Goal: Transaction & Acquisition: Book appointment/travel/reservation

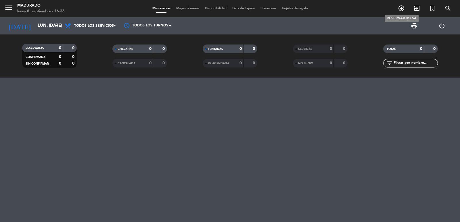
click at [402, 8] on icon "add_circle_outline" at bounding box center [401, 8] width 7 height 7
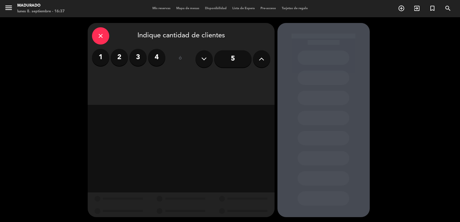
click at [117, 56] on label "2" at bounding box center [119, 57] width 17 height 17
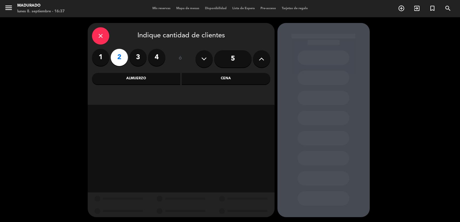
click at [235, 78] on div "Cena" at bounding box center [226, 78] width 89 height 11
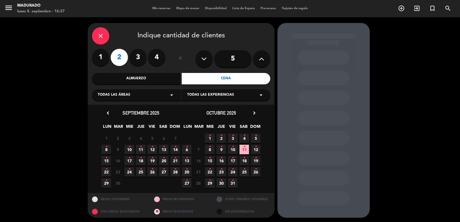
click at [106, 147] on icon "•" at bounding box center [106, 146] width 2 height 9
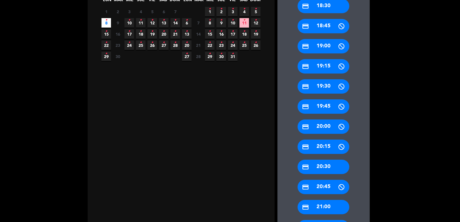
scroll to position [145, 0]
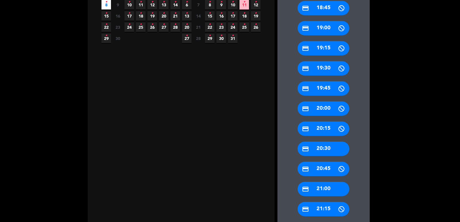
click at [341, 147] on div "credit_card 20:30" at bounding box center [323, 149] width 52 height 14
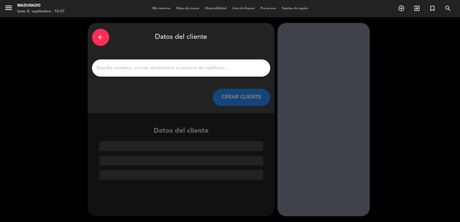
click at [185, 76] on div at bounding box center [181, 67] width 178 height 17
click at [185, 67] on input "1" at bounding box center [181, 68] width 170 height 8
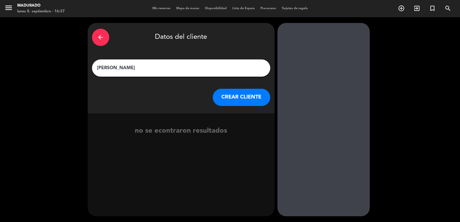
type input "[PERSON_NAME]"
click at [243, 96] on button "CREAR CLIENTE" at bounding box center [241, 97] width 57 height 17
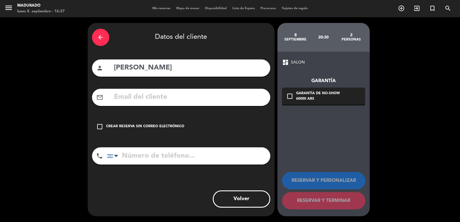
click at [243, 96] on input "text" at bounding box center [189, 97] width 153 height 12
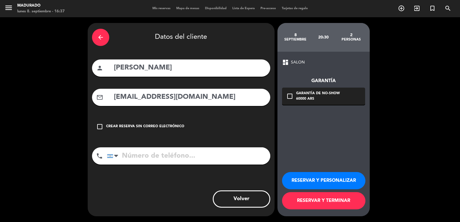
type input "[EMAIL_ADDRESS][DOMAIN_NAME]"
drag, startPoint x: 297, startPoint y: 93, endPoint x: 328, endPoint y: 108, distance: 34.1
click at [297, 93] on div "Garantía de no-show" at bounding box center [318, 94] width 44 height 6
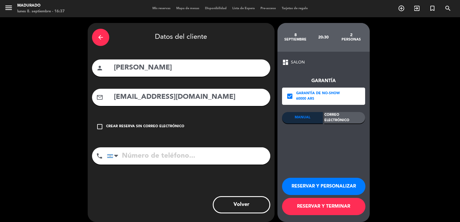
click at [356, 117] on div "Correo Electrónico" at bounding box center [344, 117] width 41 height 11
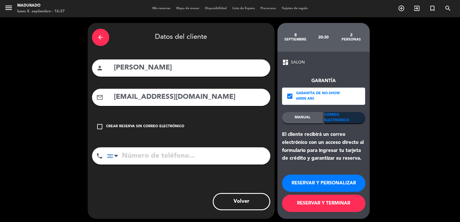
click at [326, 202] on button "RESERVAR Y TERMINAR" at bounding box center [323, 203] width 83 height 17
